Goal: Task Accomplishment & Management: Use online tool/utility

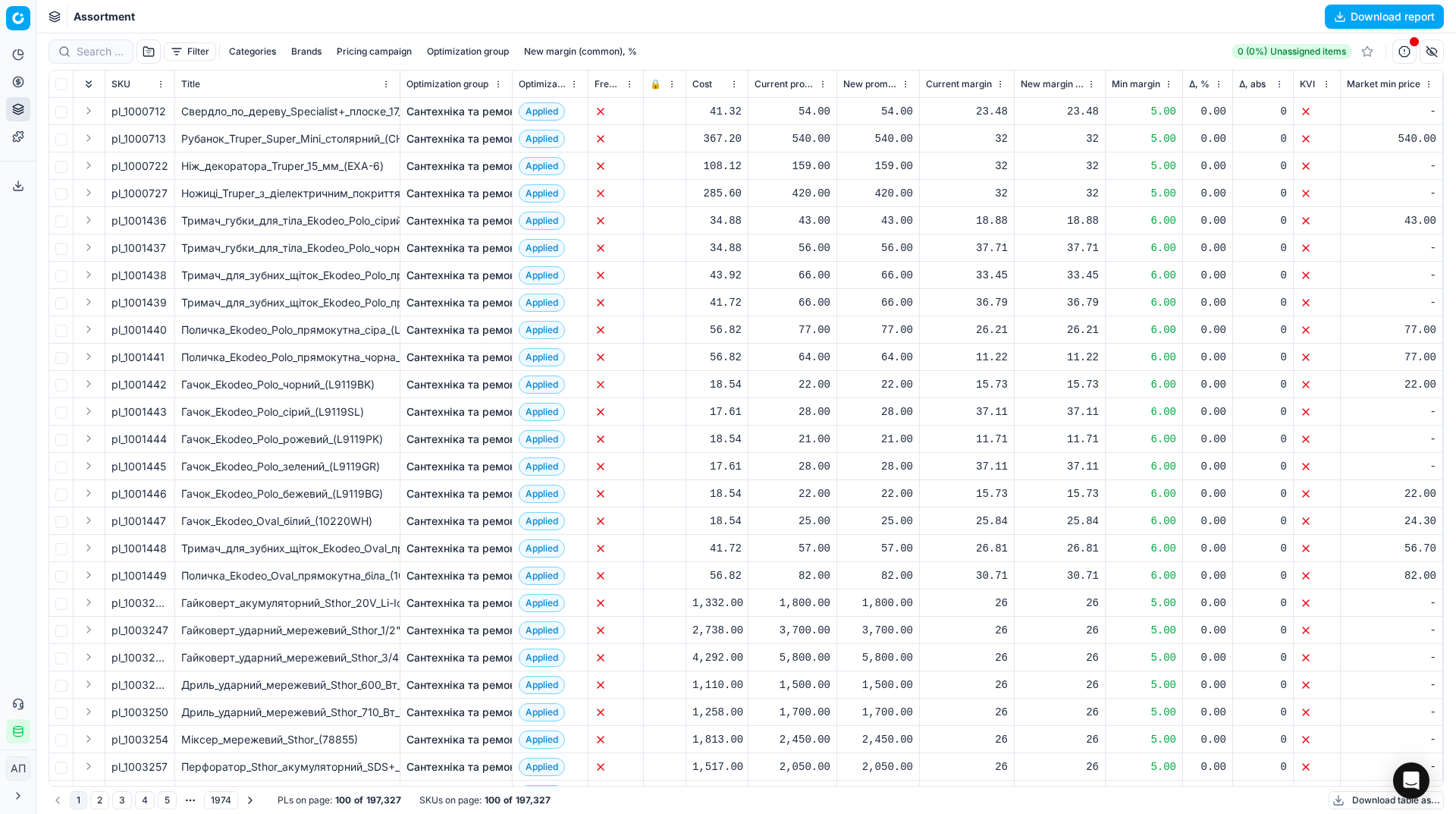
click at [157, 43] on button "button" at bounding box center [148, 52] width 24 height 24
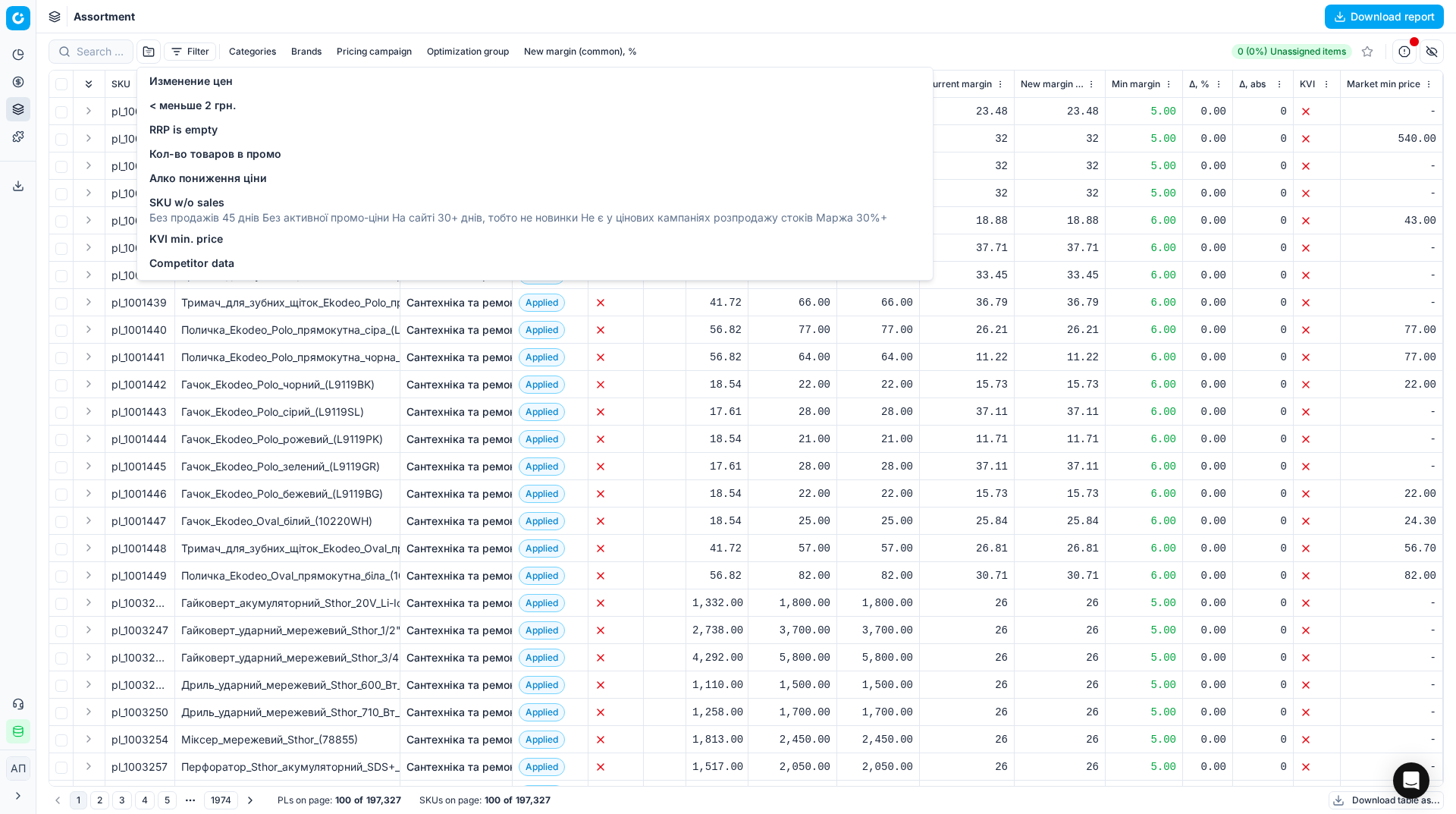
click at [230, 206] on span "SKU w/o sales" at bounding box center [518, 203] width 738 height 15
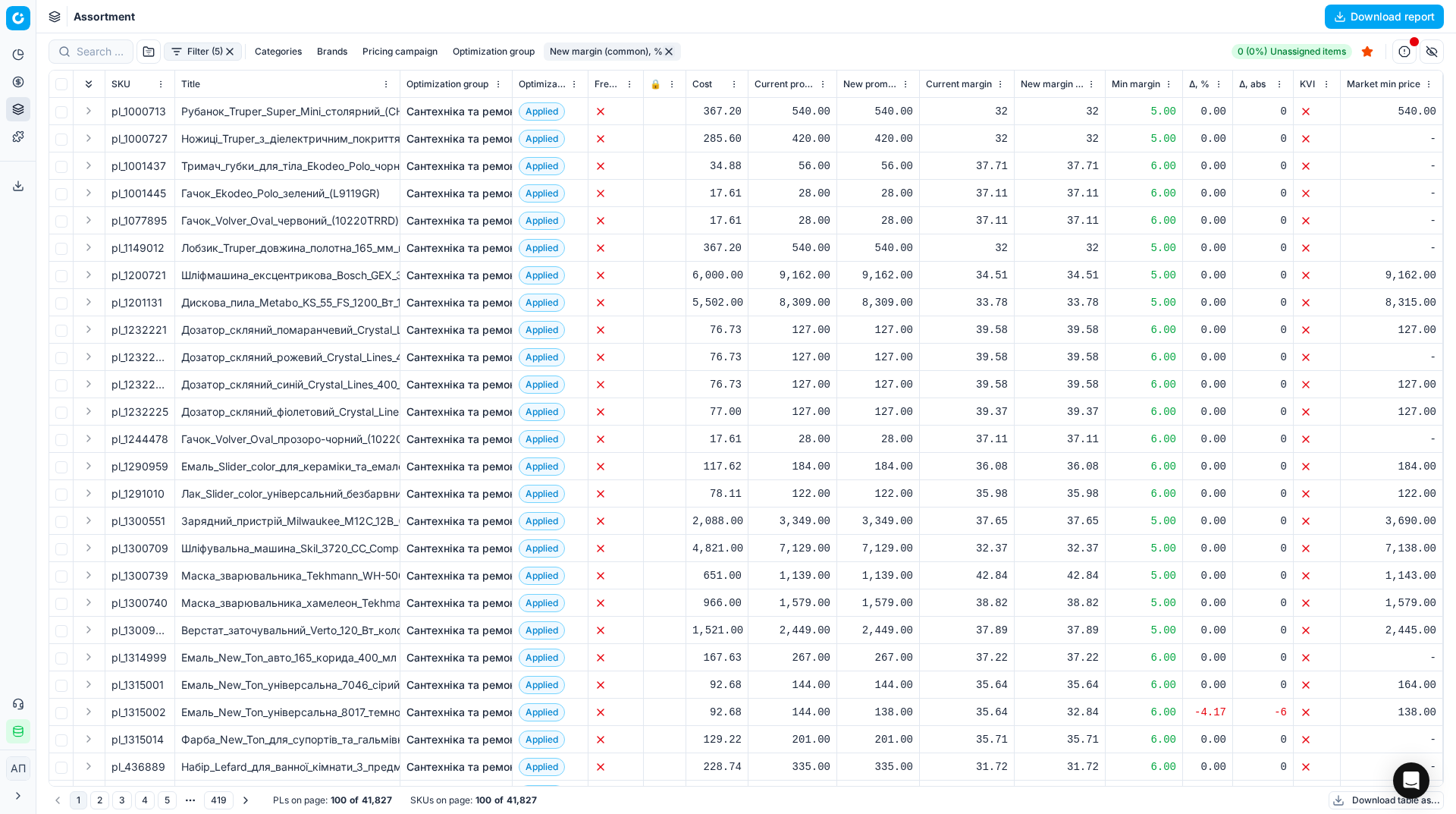
click at [1338, 22] on button "Download report" at bounding box center [1384, 17] width 119 height 24
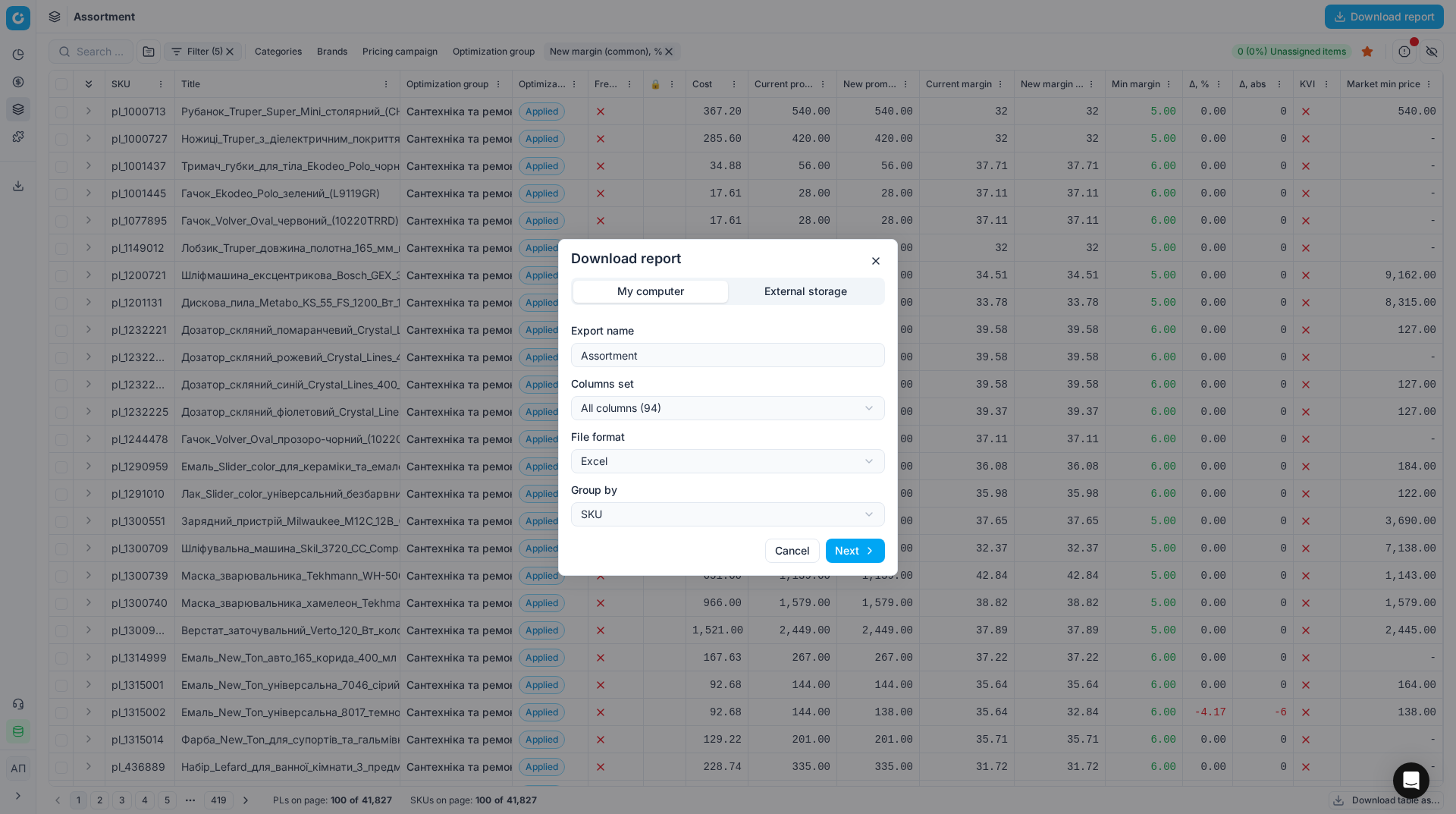
drag, startPoint x: 682, startPoint y: 369, endPoint x: 676, endPoint y: 361, distance: 10.0
click at [676, 361] on form "Export name Assortment Columns set All columns (94) All columns (94) Current ta…" at bounding box center [728, 424] width 314 height 204
click at [676, 361] on input "Assortment" at bounding box center [728, 355] width 300 height 23
type input "Assortment - w/o sales"
click at [683, 411] on div "Download report My computer External storage Export name Assortment - w/o sales…" at bounding box center [728, 407] width 1456 height 814
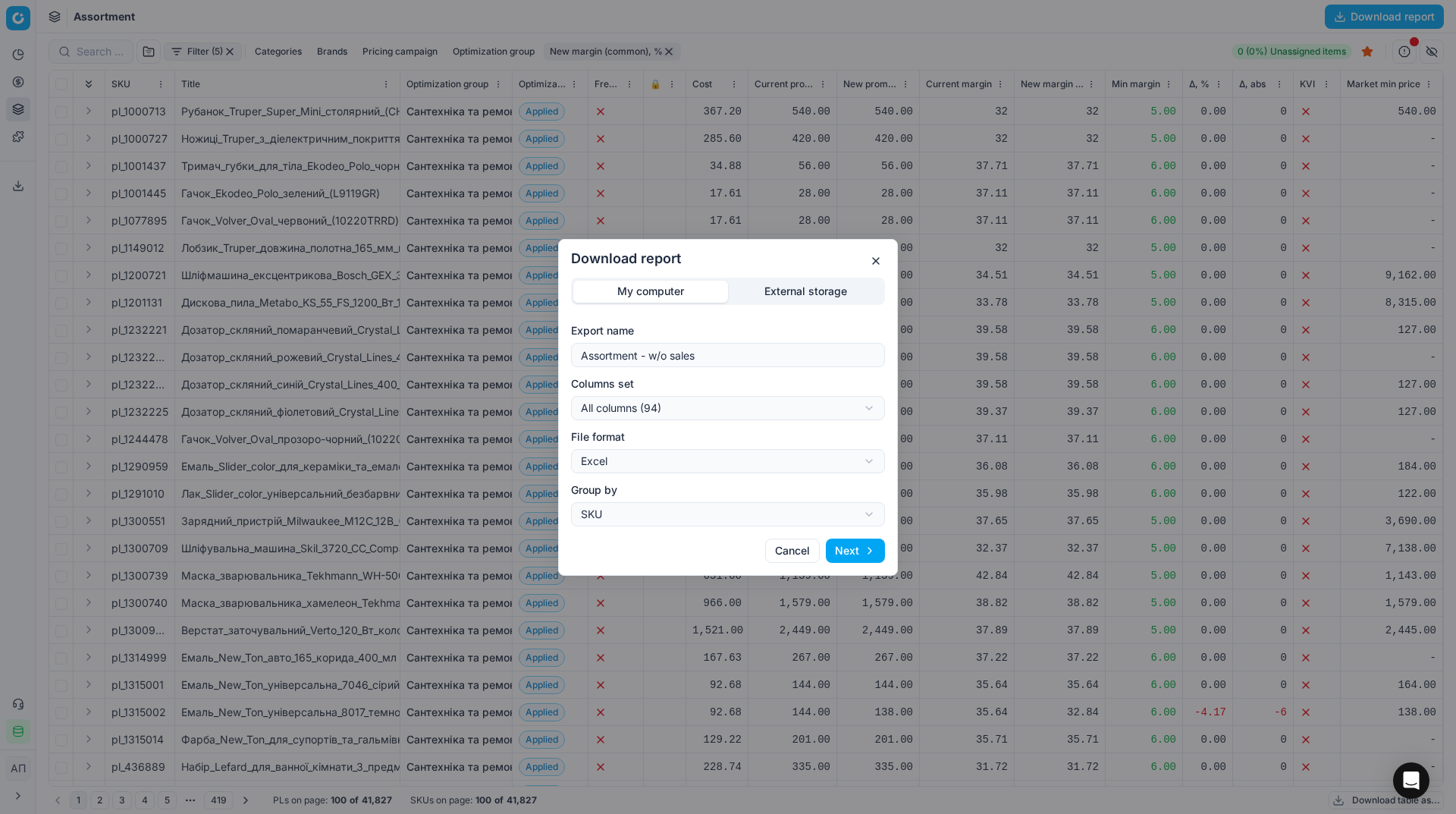
click at [683, 411] on div "Download report My computer External storage Export name Assortment - w/o sales…" at bounding box center [728, 407] width 1456 height 814
select select "table"
click at [843, 540] on button "Next" at bounding box center [855, 551] width 59 height 24
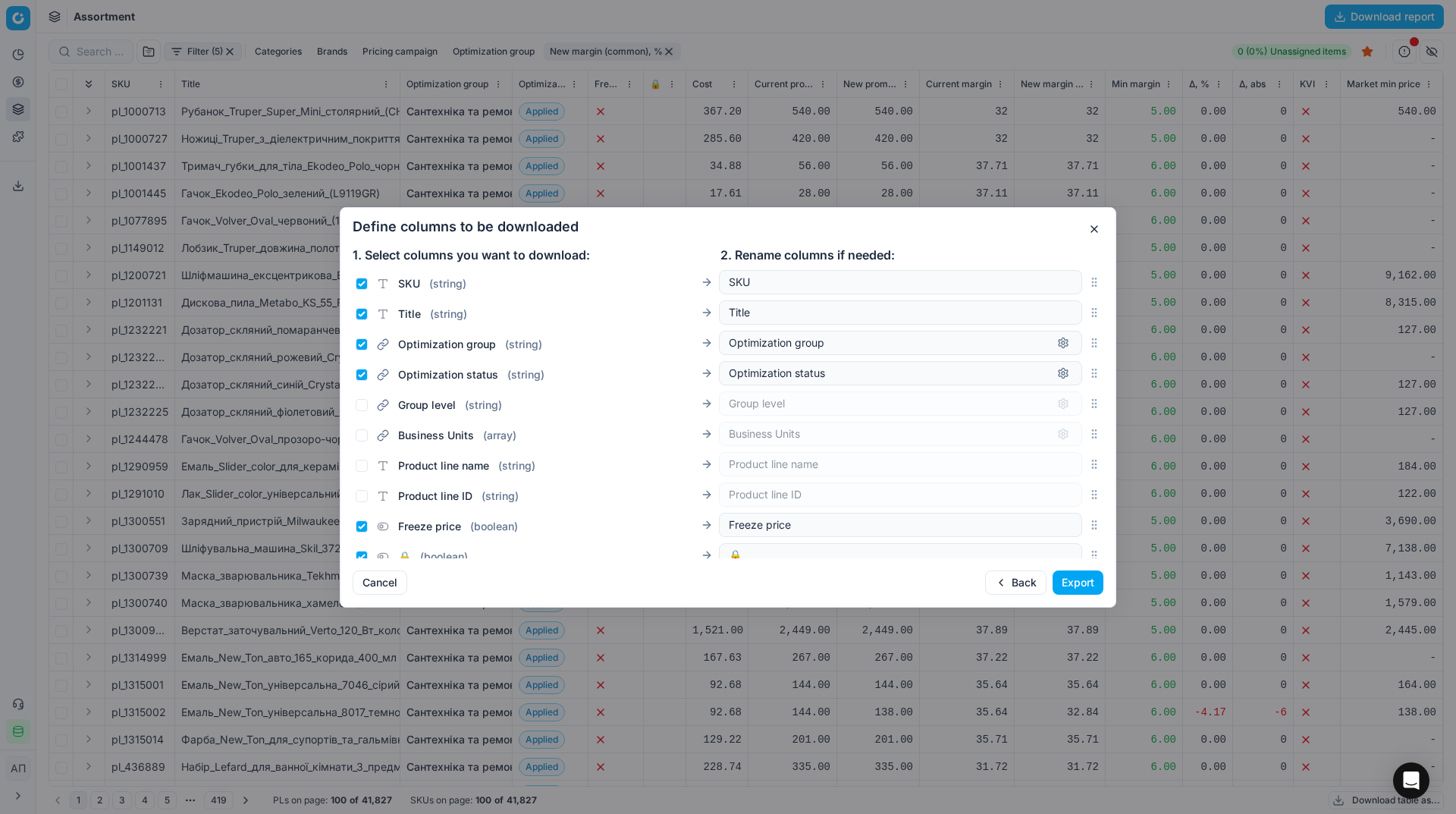
click at [1057, 579] on button "Export" at bounding box center [1078, 583] width 51 height 24
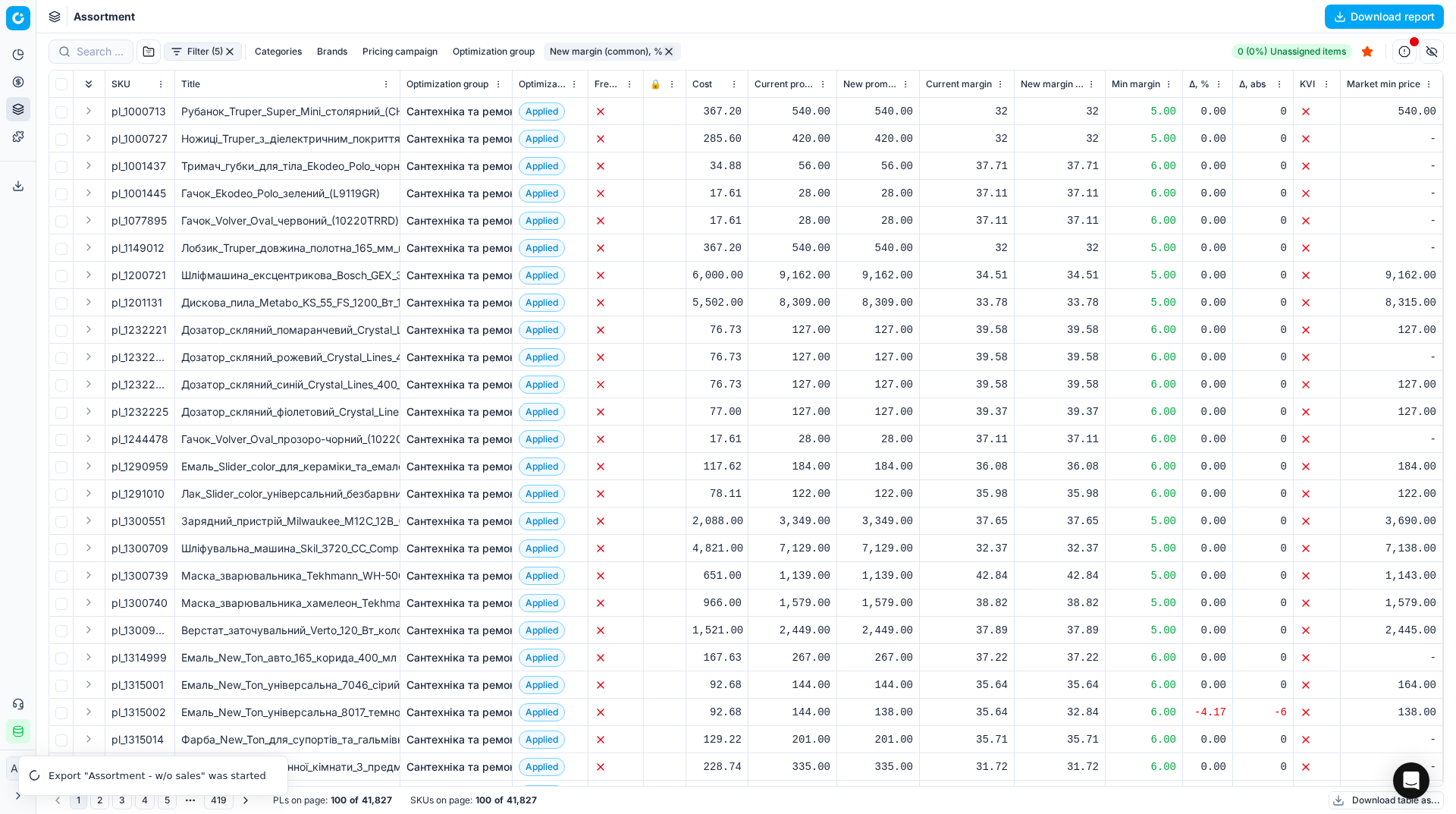
click at [7, 176] on button "Export service" at bounding box center [18, 186] width 24 height 24
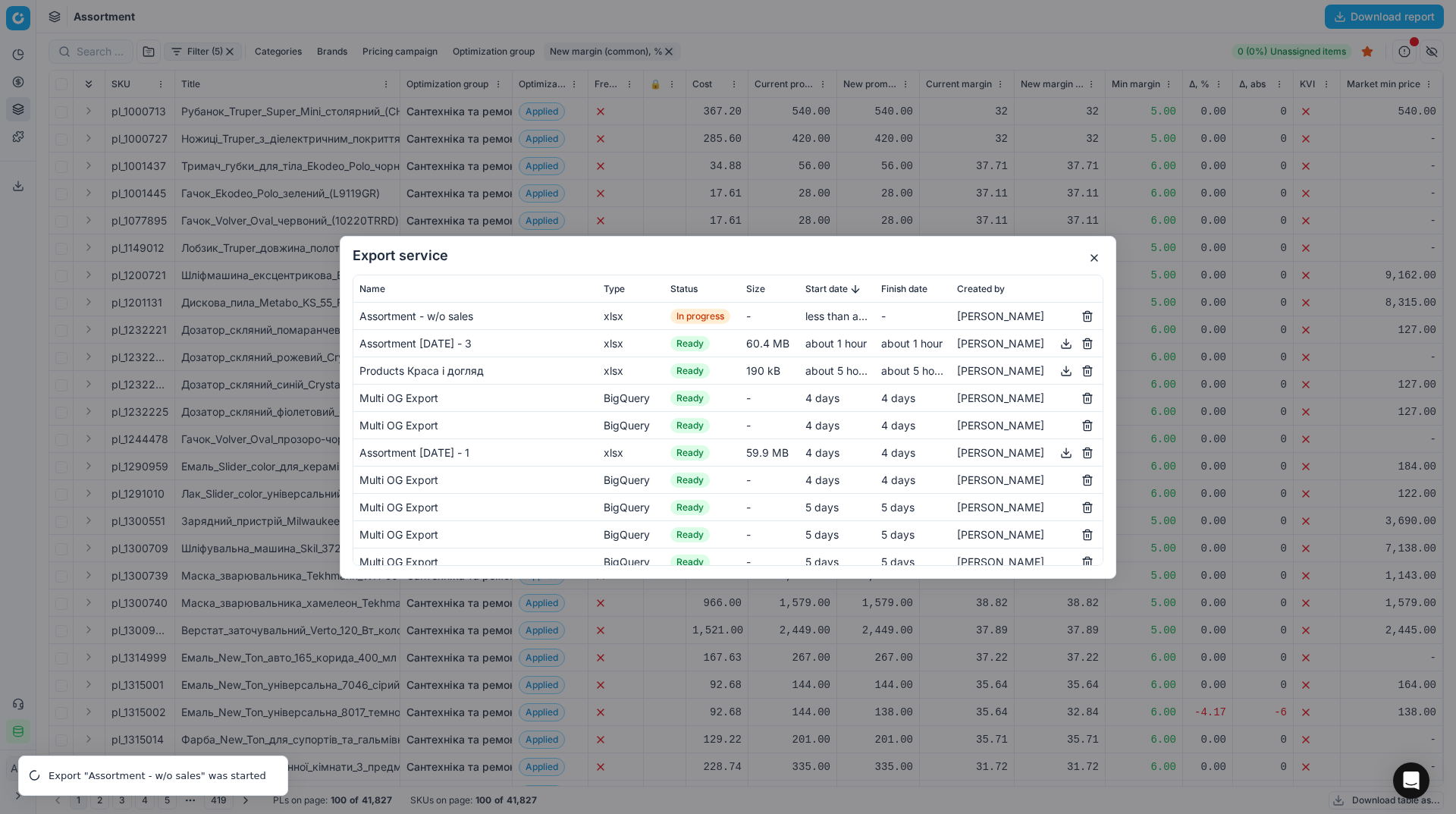
click at [1082, 251] on h2 "Export service" at bounding box center [728, 255] width 751 height 14
click at [1090, 255] on button "button" at bounding box center [1094, 257] width 18 height 18
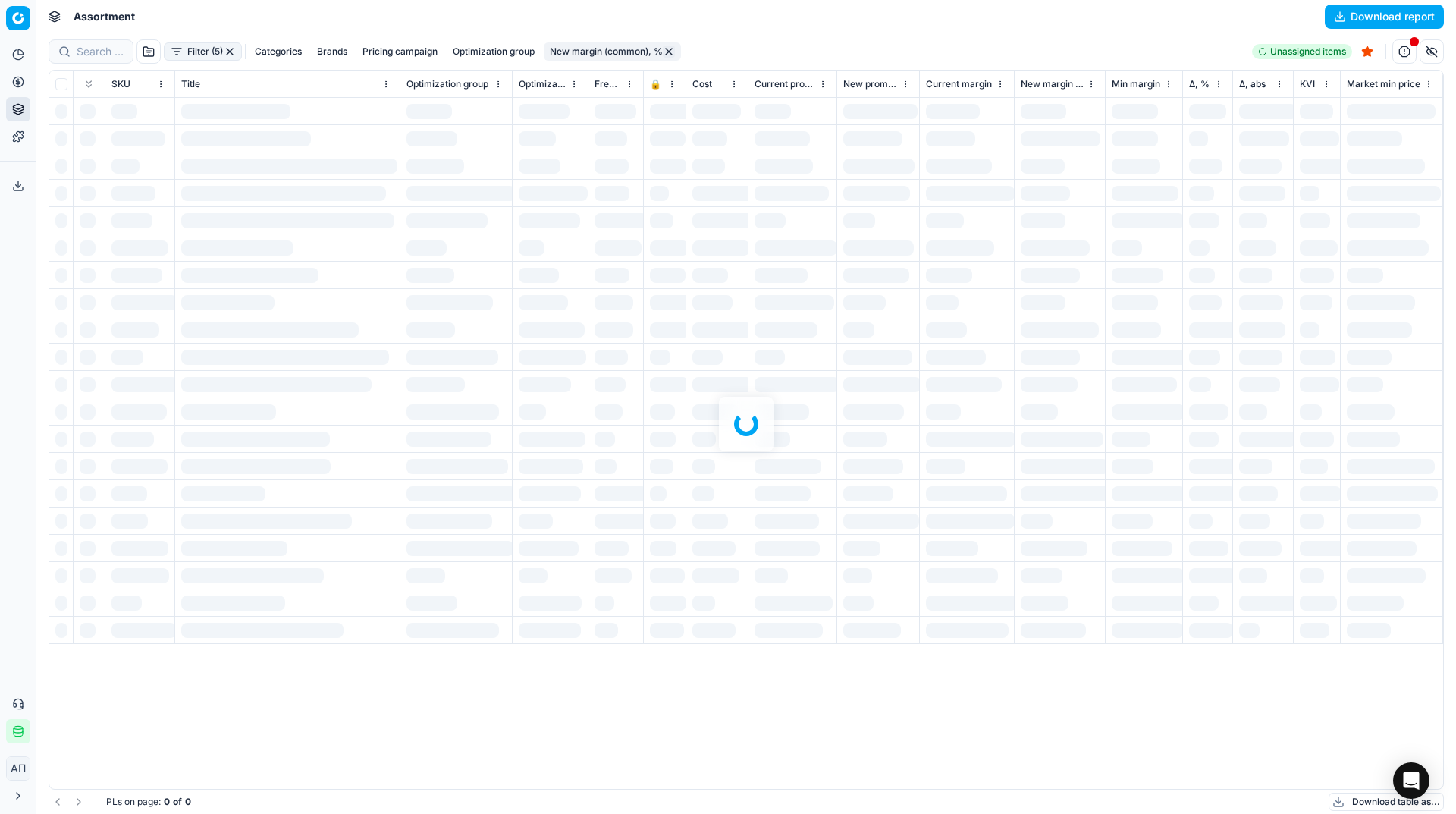
click at [14, 193] on button "Export service" at bounding box center [18, 186] width 24 height 24
